Goal: Complete application form

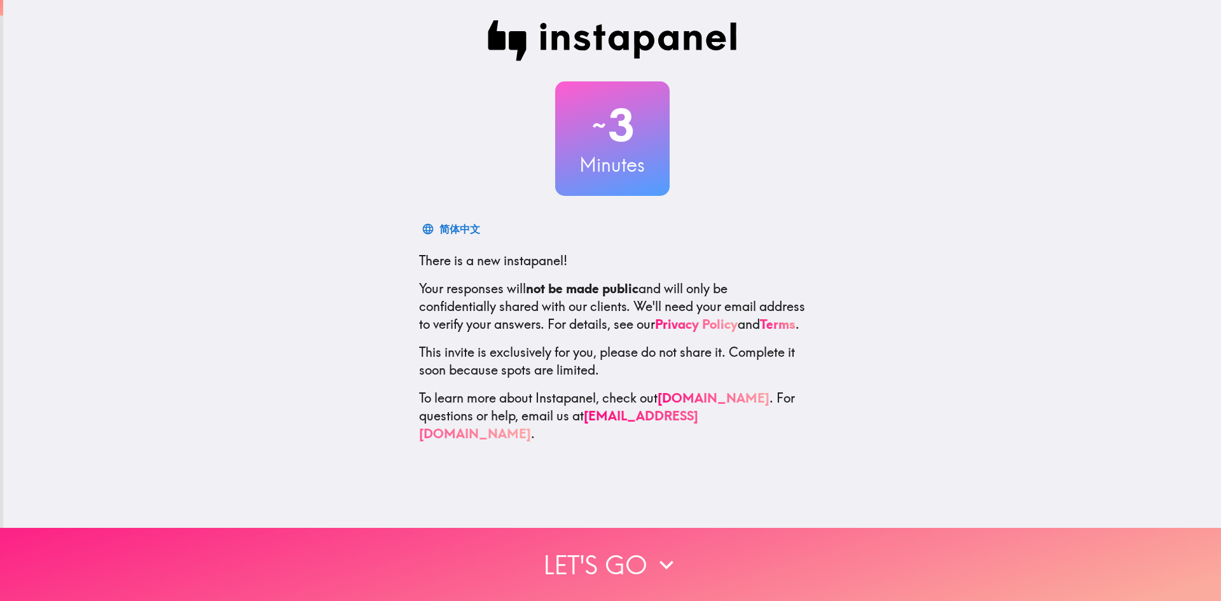
click at [612, 562] on button "Let's go" at bounding box center [610, 564] width 1221 height 73
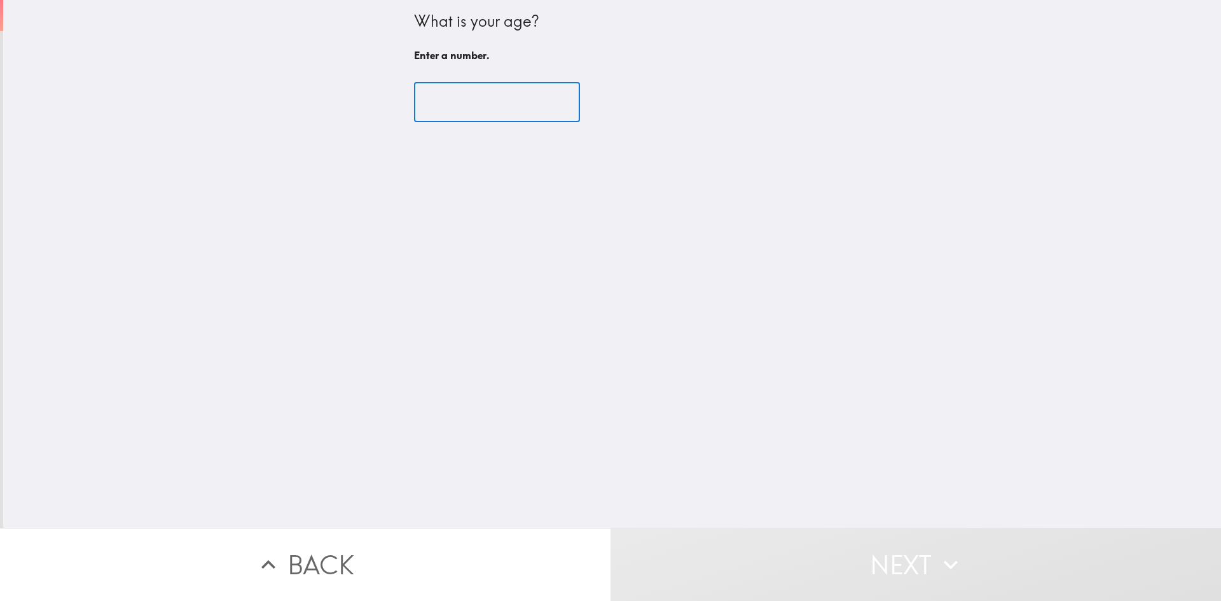
click at [510, 104] on input "number" at bounding box center [497, 102] width 166 height 39
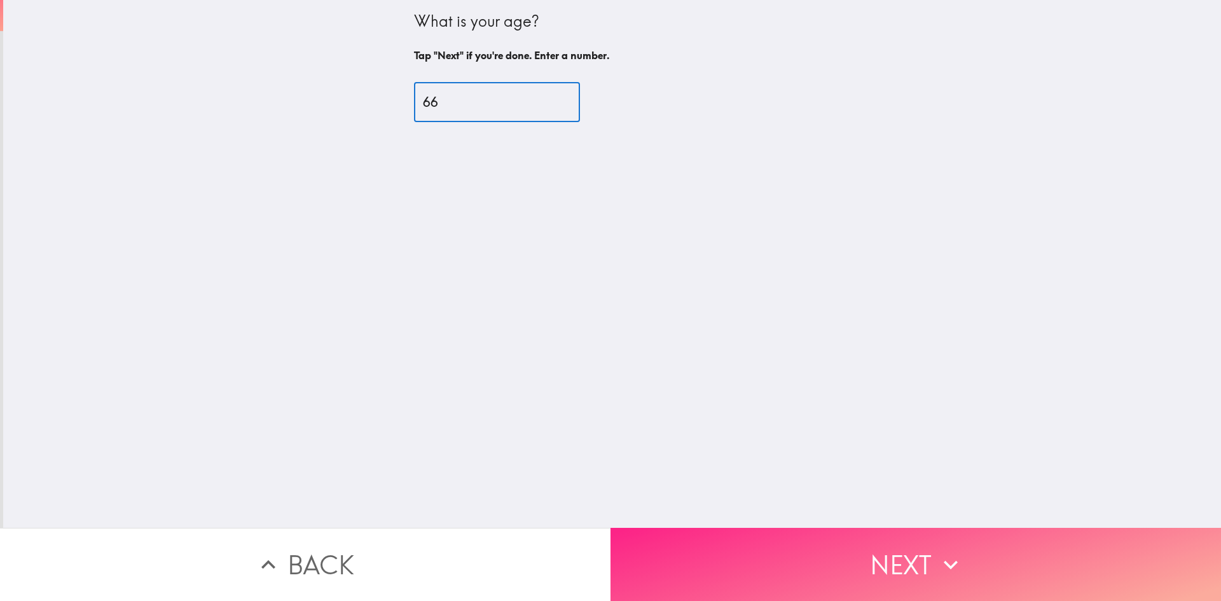
type input "66"
click at [956, 568] on icon "button" at bounding box center [950, 565] width 28 height 28
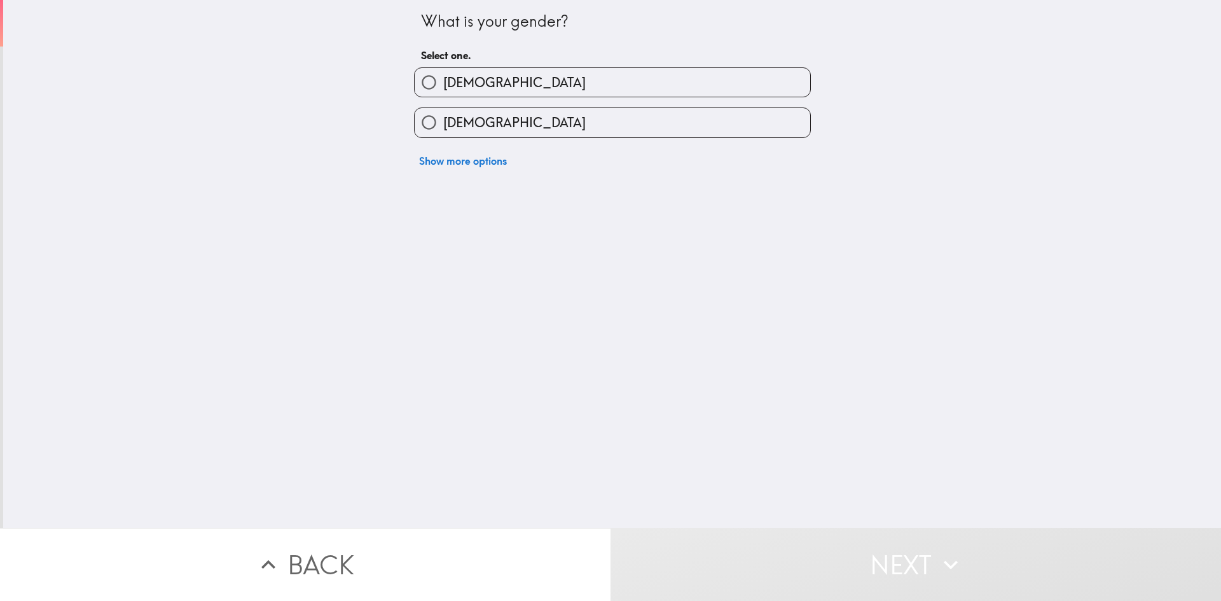
click at [503, 89] on label "[DEMOGRAPHIC_DATA]" at bounding box center [612, 82] width 395 height 29
click at [443, 89] on input "[DEMOGRAPHIC_DATA]" at bounding box center [429, 82] width 29 height 29
radio input "true"
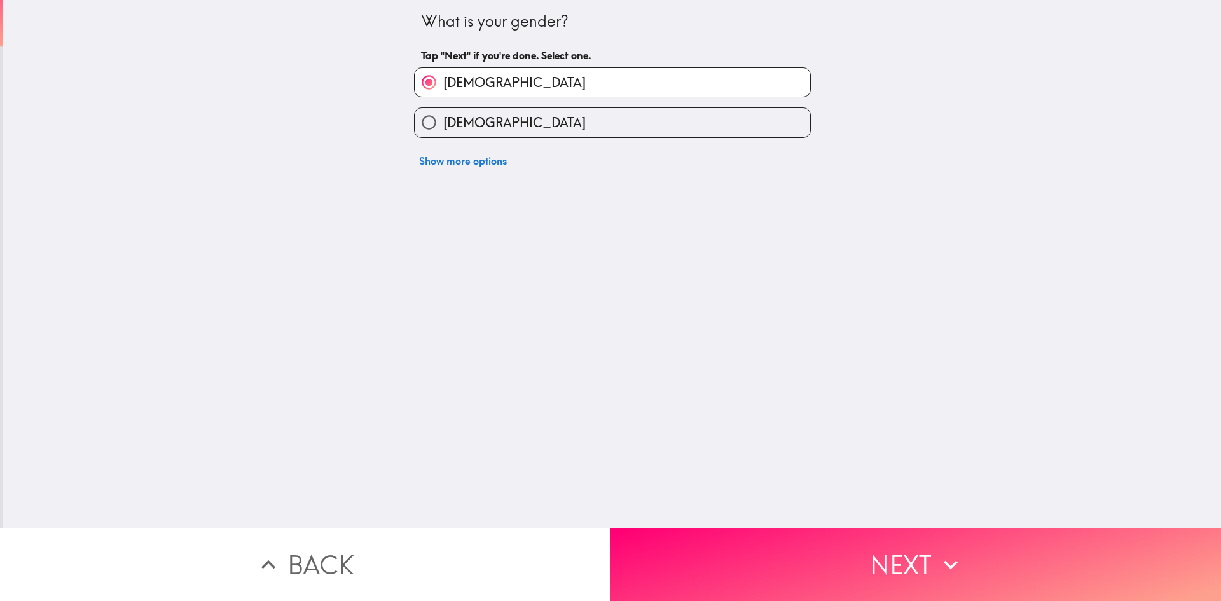
click at [717, 559] on button "Next" at bounding box center [915, 564] width 610 height 73
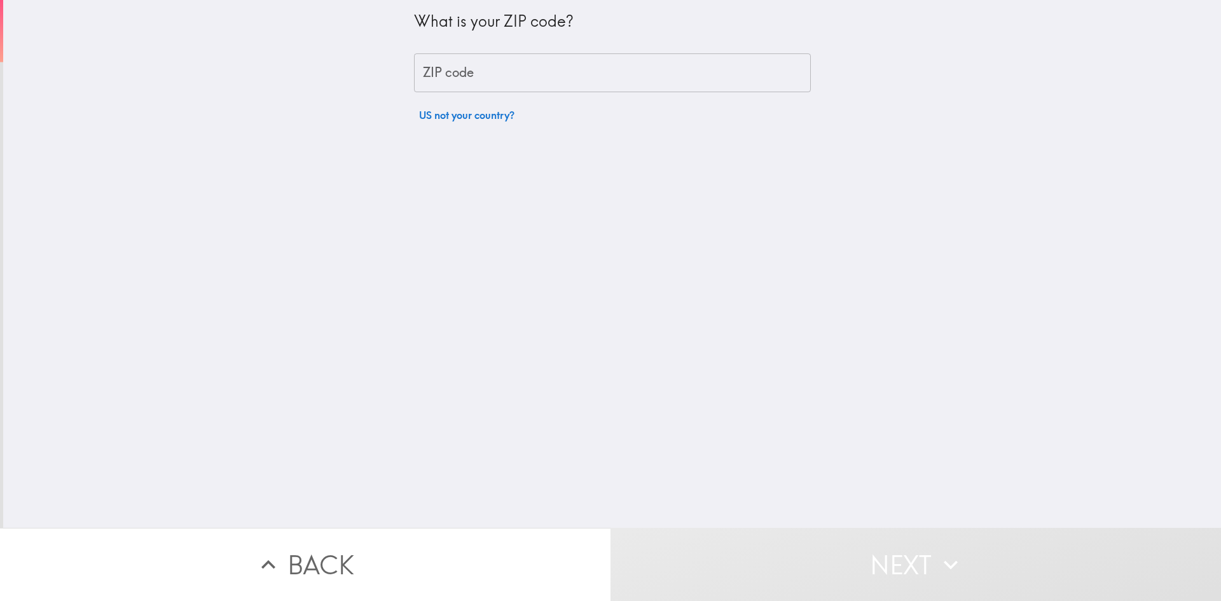
click at [518, 69] on input "ZIP code" at bounding box center [612, 72] width 397 height 39
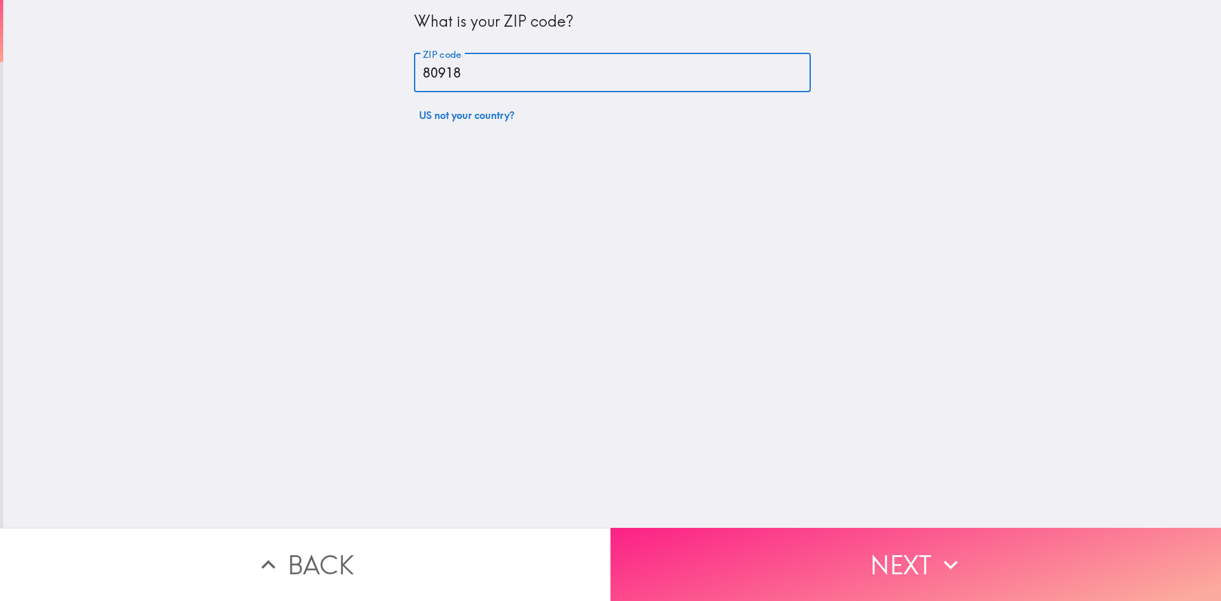
type input "80918"
click at [873, 577] on button "Next" at bounding box center [915, 564] width 610 height 73
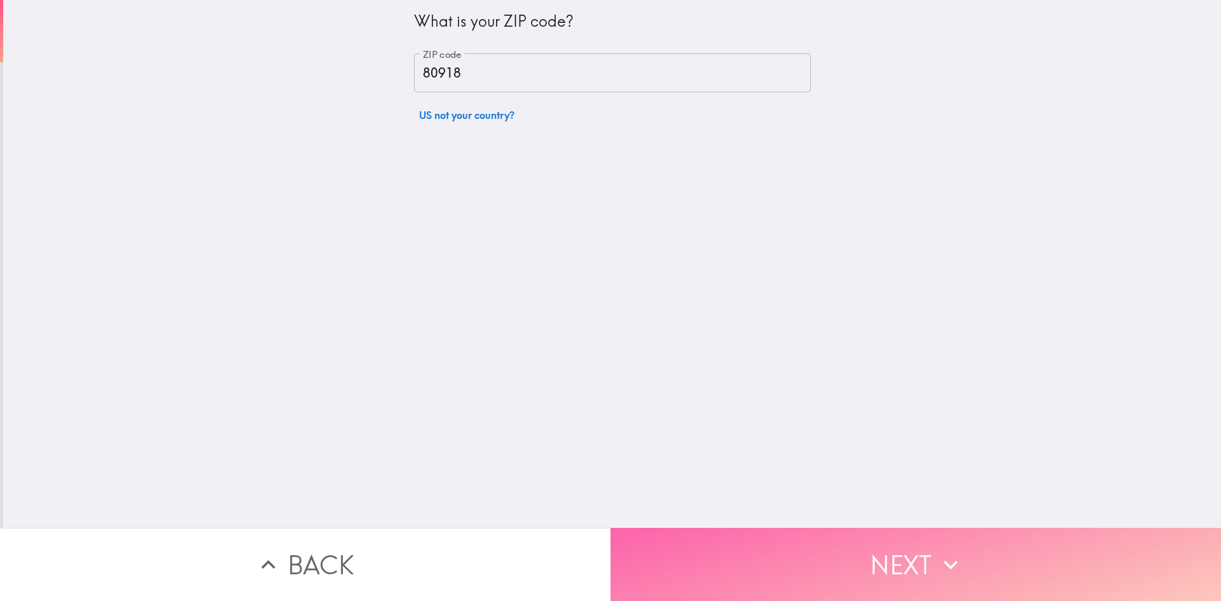
click at [846, 553] on button "Next" at bounding box center [915, 564] width 610 height 73
